Goal: Task Accomplishment & Management: Complete application form

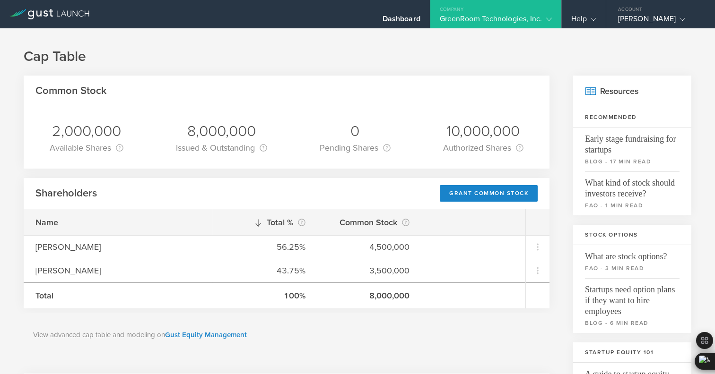
click at [475, 21] on div "GreenRoom Technologies, Inc." at bounding box center [496, 21] width 112 height 14
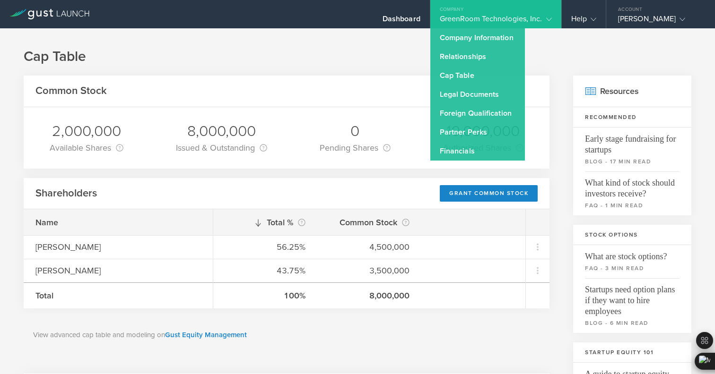
click at [70, 12] on icon at bounding box center [49, 14] width 80 height 10
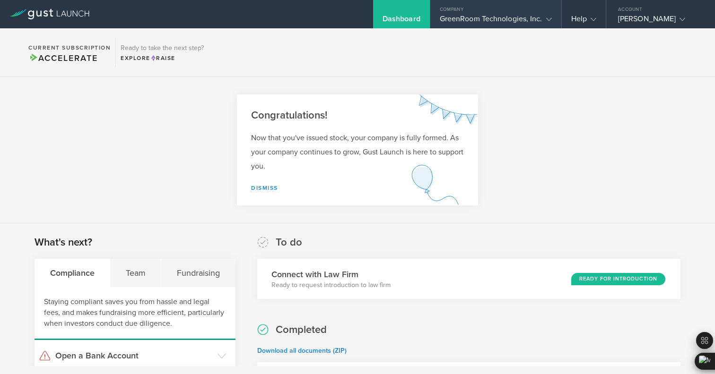
click at [441, 21] on div "GreenRoom Technologies, Inc." at bounding box center [496, 21] width 112 height 14
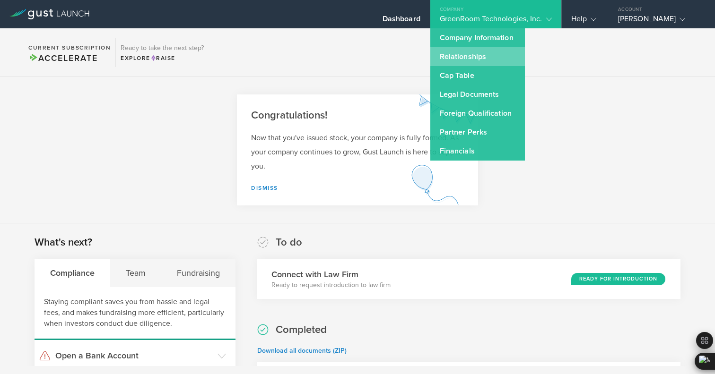
click at [445, 59] on link "Relationships" at bounding box center [477, 56] width 95 height 19
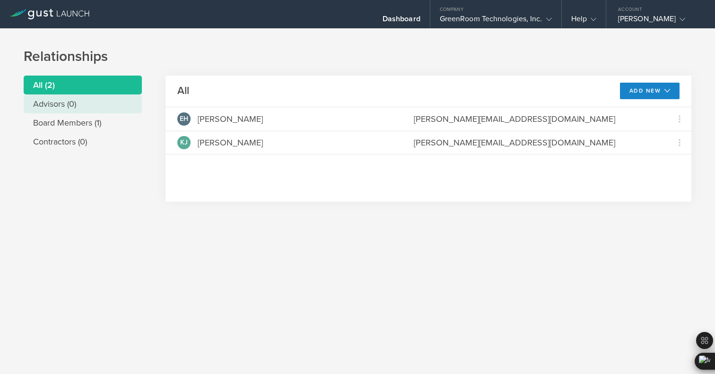
click at [78, 103] on li "Advisors (0)" at bounding box center [83, 104] width 118 height 19
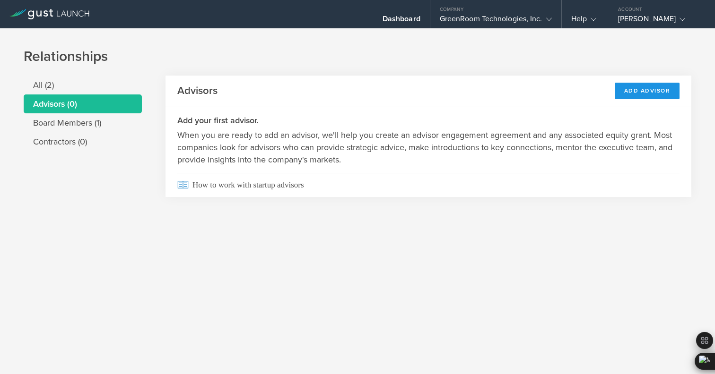
click at [665, 93] on div "Add Advisor" at bounding box center [646, 91] width 65 height 17
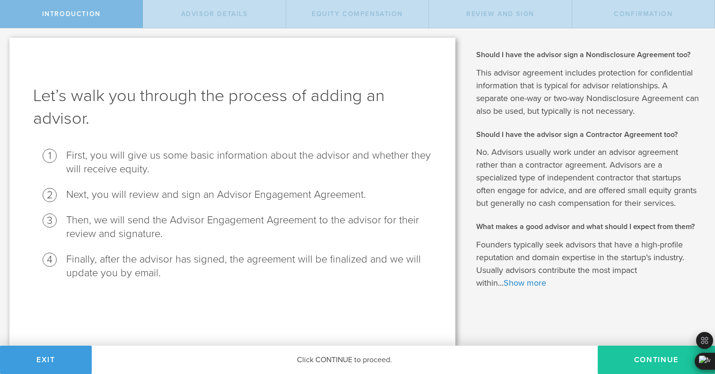
click at [637, 364] on button "Continue" at bounding box center [655, 360] width 117 height 28
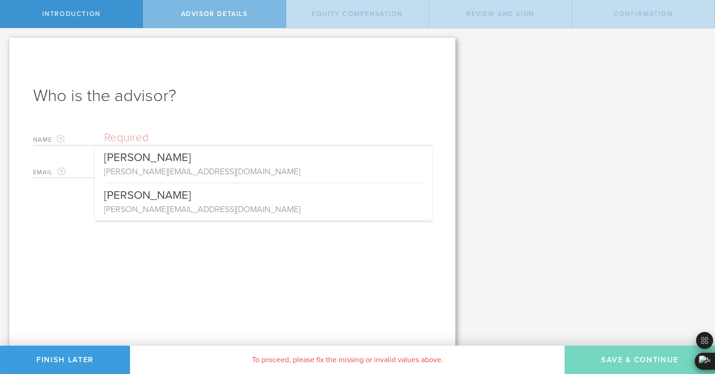
click at [244, 136] on input "text" at bounding box center [268, 138] width 328 height 14
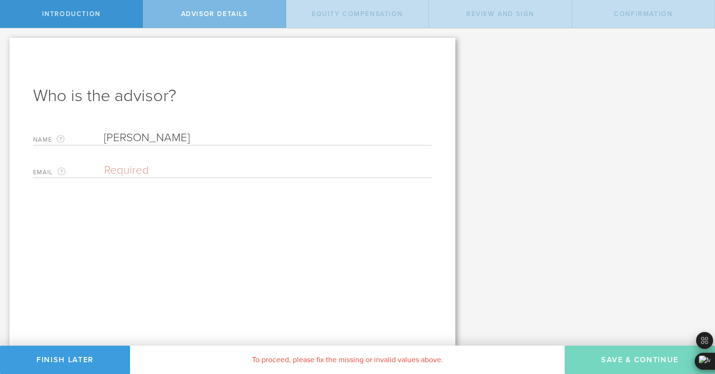
type input "Olivia Mancuso"
click at [147, 174] on input "email" at bounding box center [265, 171] width 323 height 14
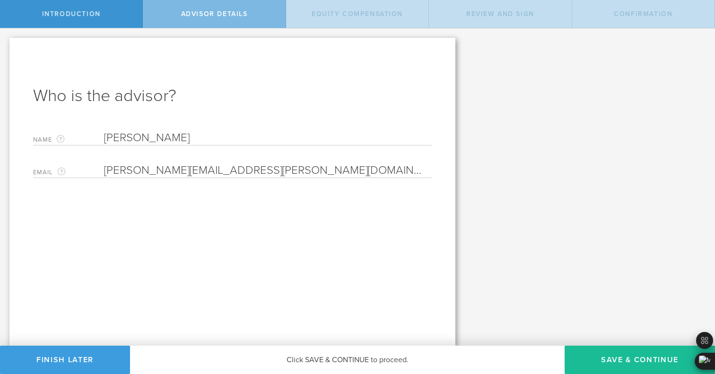
type input "olivia@olivia-mancuso.com"
click at [623, 352] on button "Save & Continue" at bounding box center [639, 360] width 150 height 28
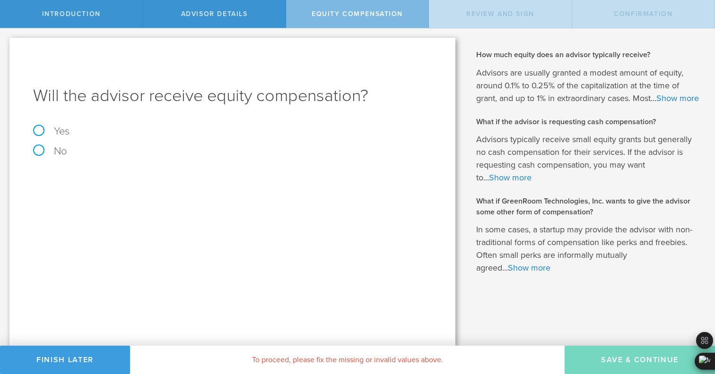
click at [64, 129] on label "Yes" at bounding box center [232, 131] width 398 height 10
click at [6, 43] on input "Yes" at bounding box center [3, 35] width 6 height 15
radio input "true"
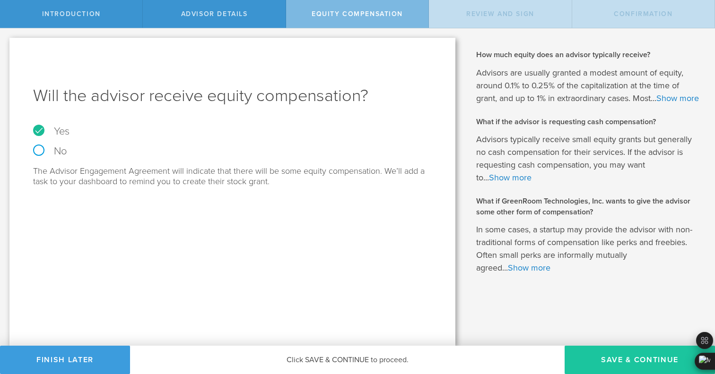
click at [602, 355] on button "Save & Continue" at bounding box center [639, 360] width 150 height 28
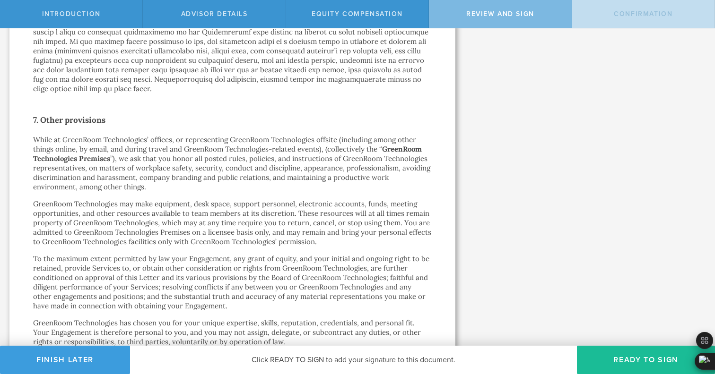
scroll to position [1631, 0]
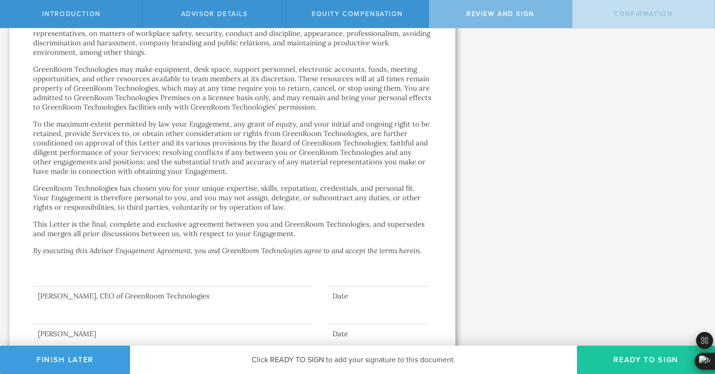
click at [624, 368] on button "Ready to Sign" at bounding box center [646, 360] width 138 height 28
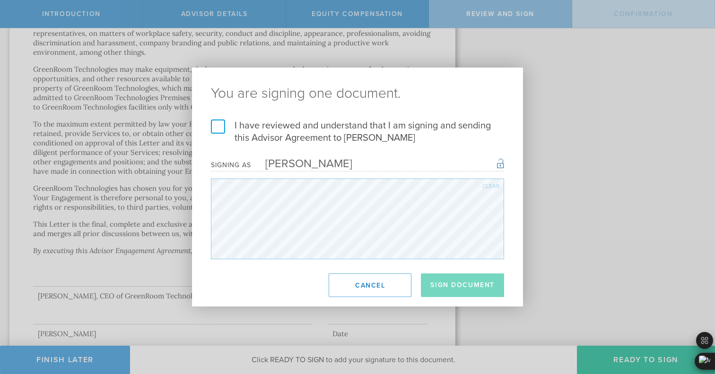
click at [218, 129] on label "I have reviewed and understand that I am signing and sending this Advisor Agree…" at bounding box center [357, 132] width 293 height 25
click at [0, 0] on input "I have reviewed and understand that I am signing and sending this Advisor Agree…" at bounding box center [0, 0] width 0 height 0
click at [439, 292] on button "Sign Document" at bounding box center [462, 286] width 83 height 24
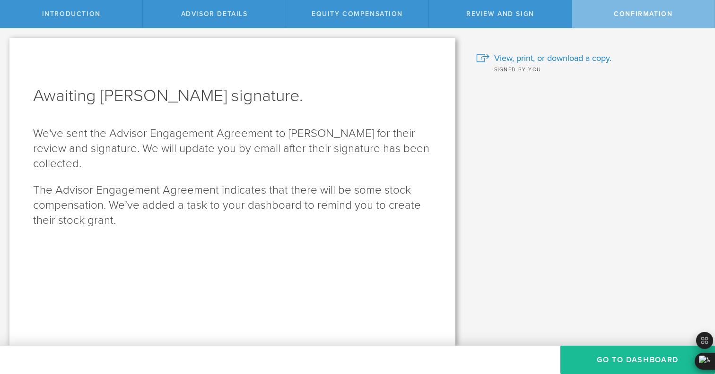
scroll to position [0, 0]
click at [518, 15] on span "Review and Sign" at bounding box center [500, 14] width 68 height 8
click at [601, 363] on button "Go To Dashboard" at bounding box center [637, 360] width 155 height 28
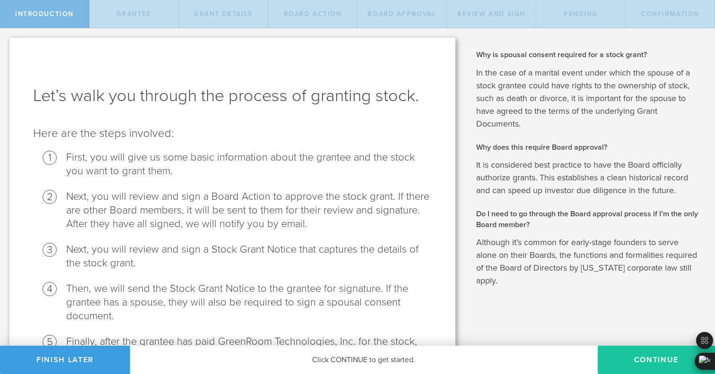
click at [621, 355] on button "Continue" at bounding box center [655, 360] width 117 height 28
radio input "true"
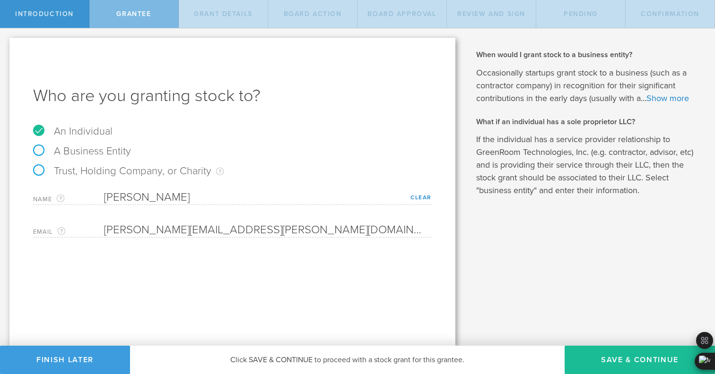
click at [235, 28] on div "Let’s walk you through the process of granting stock. Here are the steps involv…" at bounding box center [232, 187] width 465 height 318
click at [86, 366] on button "Finish Later" at bounding box center [65, 360] width 130 height 28
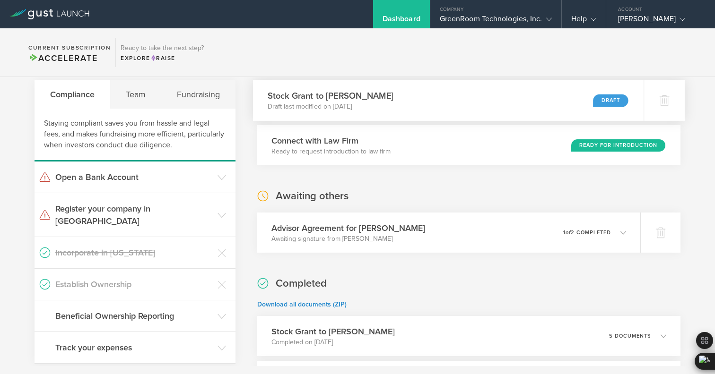
scroll to position [227, 0]
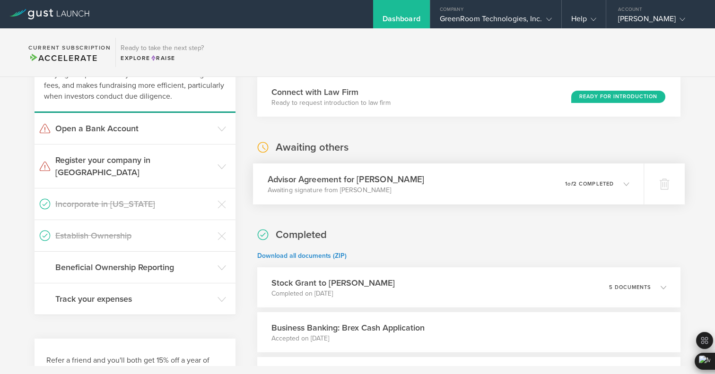
click at [568, 187] on div "0 undeliverable 1 of 2 completed" at bounding box center [597, 184] width 64 height 16
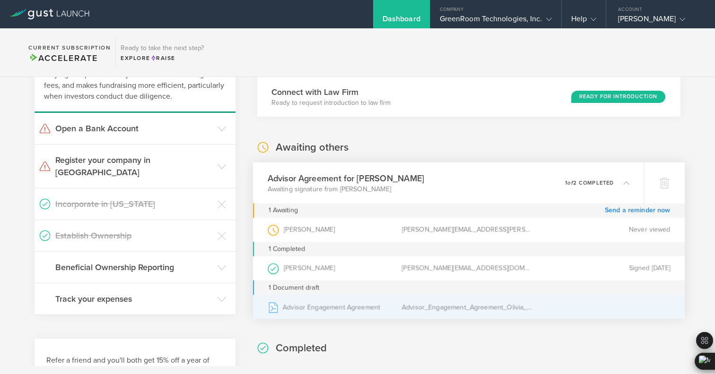
click at [432, 304] on div "Advisor_Engagement_Agreement_Olivia_Mancuso.pdf" at bounding box center [468, 307] width 134 height 24
